Goal: Transaction & Acquisition: Purchase product/service

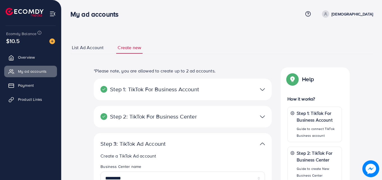
click at [346, 15] on ul "Help Center Contact Support Term and policy About Us shayan Profile Log out" at bounding box center [338, 13] width 70 height 7
click at [329, 16] on span at bounding box center [325, 13] width 7 height 7
click at [337, 43] on span "Log out" at bounding box center [339, 46] width 15 height 7
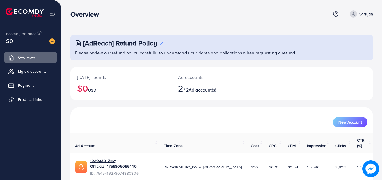
click at [52, 41] on img at bounding box center [52, 41] width 6 height 6
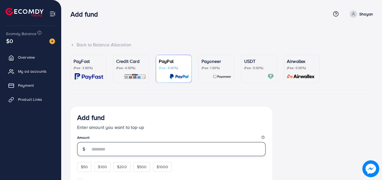
click at [106, 153] on input "number" at bounding box center [177, 149] width 175 height 14
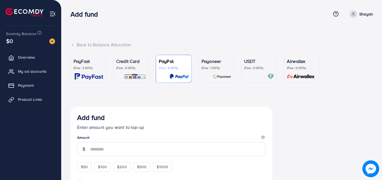
click at [91, 164] on div "Add fund Enter amount you want to top-up Amount $50 $100 $200 $500 $1000" at bounding box center [171, 142] width 188 height 58
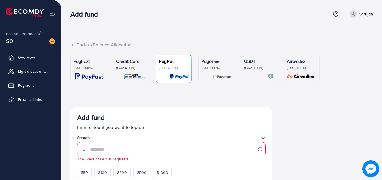
click at [90, 165] on div "Add fund Enter amount you want to top-up Amount The Amount field is required $5…" at bounding box center [171, 145] width 188 height 64
click at [88, 172] on span "$50" at bounding box center [84, 172] width 7 height 6
type input "**"
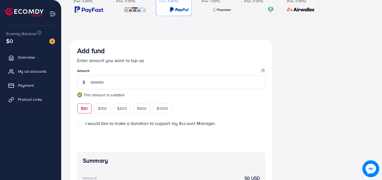
scroll to position [37, 0]
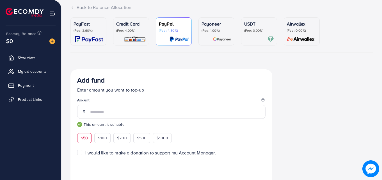
click at [116, 41] on div at bounding box center [131, 39] width 30 height 6
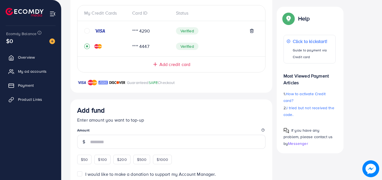
scroll to position [129, 0]
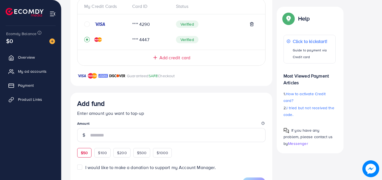
click at [82, 152] on span "$50" at bounding box center [84, 153] width 7 height 6
type input "**"
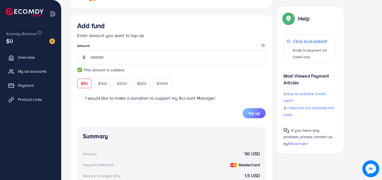
scroll to position [223, 0]
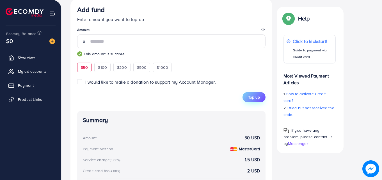
click at [261, 98] on button "Top up" at bounding box center [253, 97] width 23 height 10
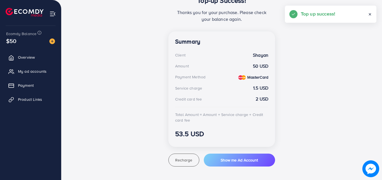
scroll to position [132, 0]
click at [34, 61] on link "Overview" at bounding box center [30, 57] width 53 height 11
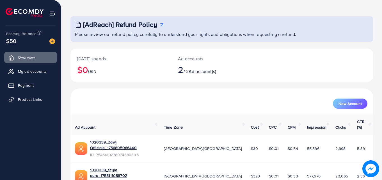
scroll to position [35, 0]
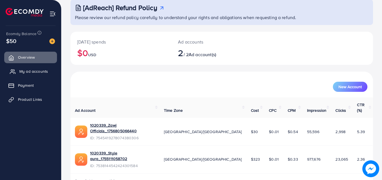
click at [31, 66] on link "My ad accounts" at bounding box center [30, 71] width 53 height 11
